Goal: Navigation & Orientation: Find specific page/section

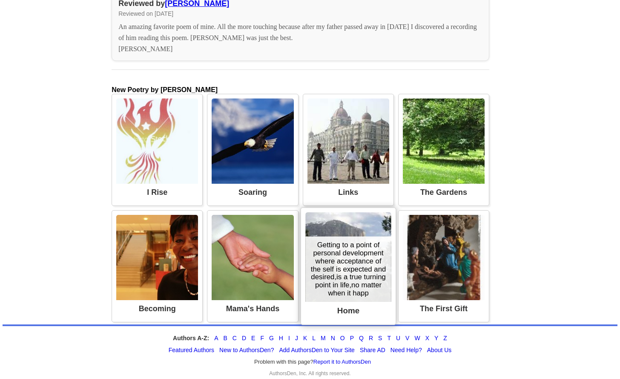
scroll to position [682, 0]
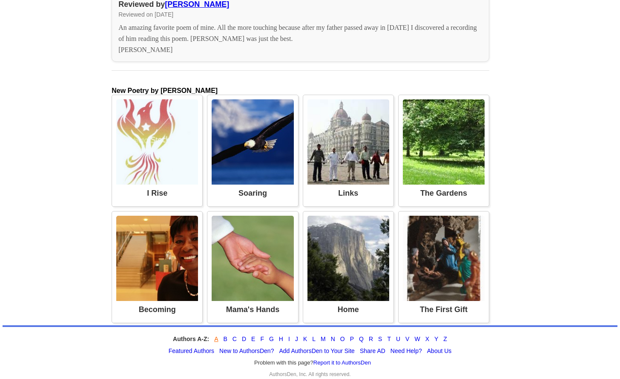
click at [216, 335] on link "A" at bounding box center [216, 338] width 4 height 7
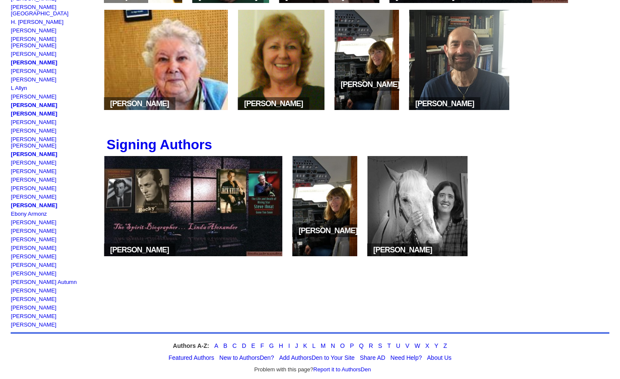
scroll to position [217, 0]
click at [351, 342] on link "P" at bounding box center [352, 345] width 4 height 7
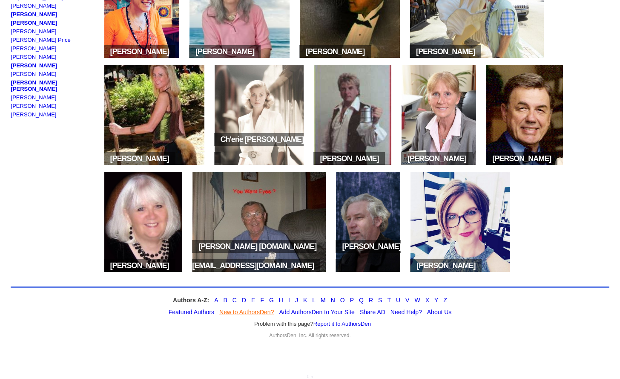
scroll to position [533, 0]
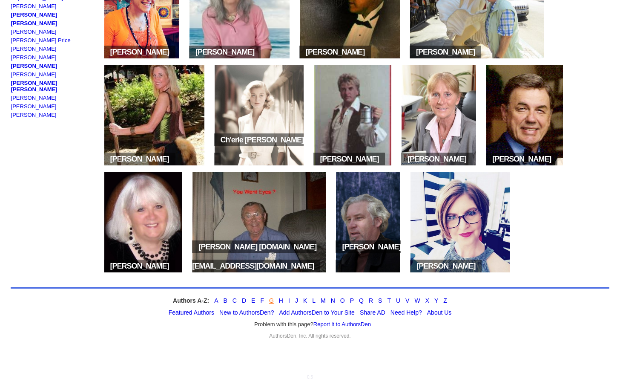
click at [270, 298] on link "G" at bounding box center [271, 300] width 5 height 7
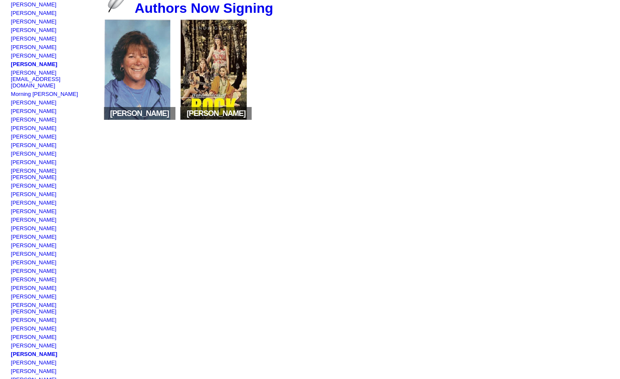
scroll to position [265, 0]
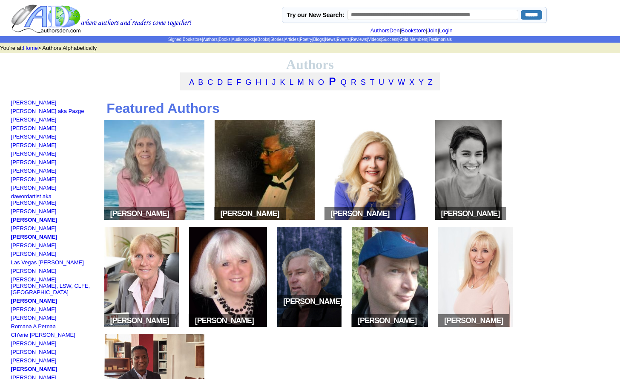
scroll to position [533, 0]
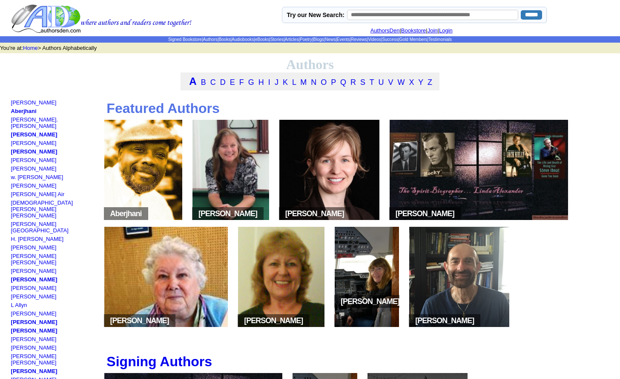
scroll to position [217, 0]
